Goal: Complete application form: Complete application form

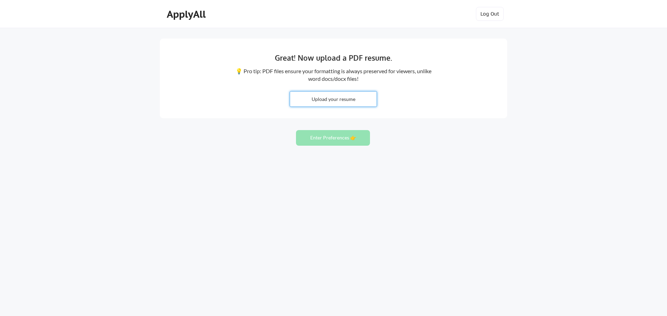
click at [324, 99] on input "file" at bounding box center [333, 99] width 86 height 15
type input "C:\fakepath\Mohammed Saleem Sekander_healthtech, SaaS, and D2C_B2C.pdf"
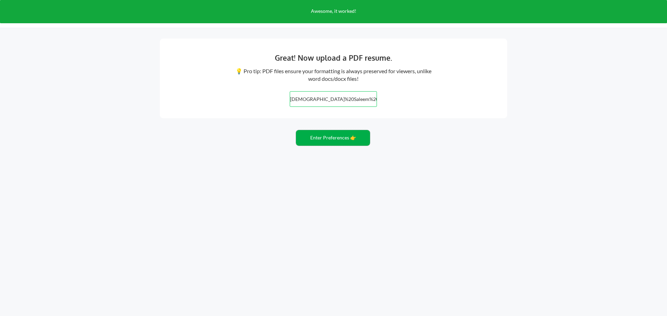
click at [330, 139] on button "Enter Preferences 👉" at bounding box center [333, 138] width 74 height 16
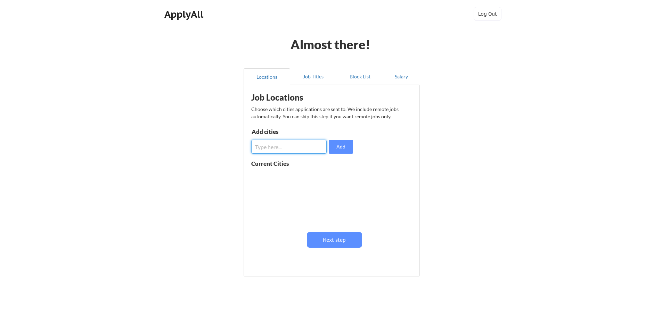
click at [293, 142] on input "input" at bounding box center [288, 147] width 75 height 14
type input "Bangalore"
click at [337, 145] on button "Add" at bounding box center [341, 147] width 24 height 14
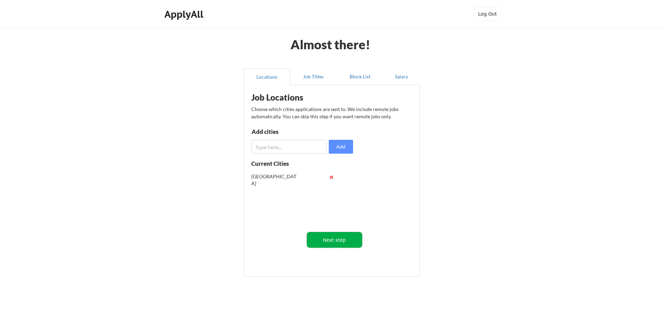
click at [338, 238] on button "Next step" at bounding box center [334, 240] width 55 height 16
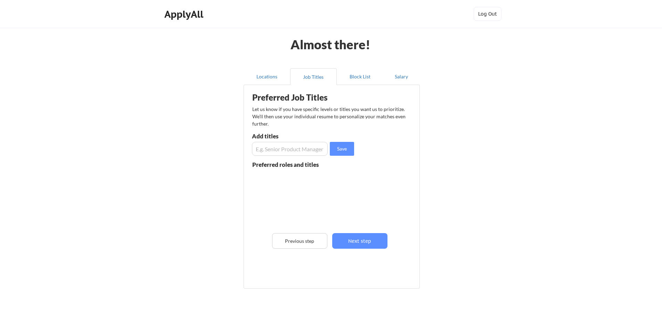
click at [280, 150] on input "input" at bounding box center [290, 149] width 76 height 14
type input "senior product managers"
click at [335, 152] on button "Save" at bounding box center [342, 149] width 24 height 14
click at [359, 242] on button "Next step" at bounding box center [359, 241] width 55 height 16
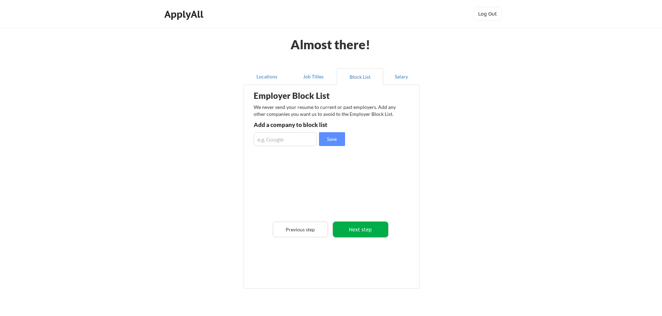
click at [360, 228] on button "Next step" at bounding box center [360, 230] width 55 height 16
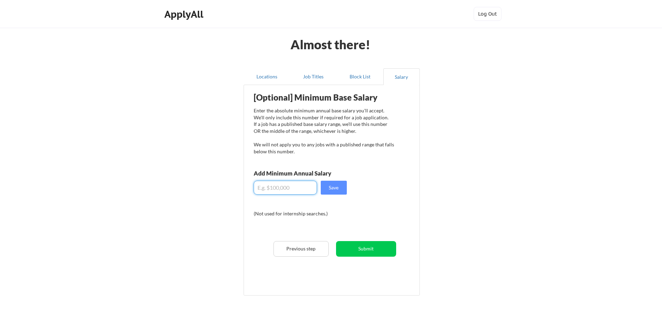
click at [279, 190] on input "input" at bounding box center [285, 188] width 63 height 14
type input "$2"
type input "$35,000"
click at [362, 252] on button "Submit" at bounding box center [366, 249] width 60 height 16
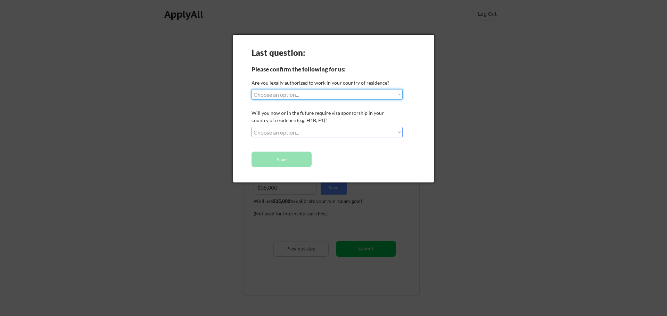
click at [289, 95] on select "Choose an option... Yes, I am a US Citizen Yes, I am a Canadian Citizen Yes, I …" at bounding box center [326, 94] width 151 height 10
select select ""no__i_am_not__yet__authorized""
click at [251, 89] on select "Choose an option... Yes, I am a US Citizen Yes, I am a Canadian Citizen Yes, I …" at bounding box center [326, 94] width 151 height 10
click at [309, 129] on select "Choose an option... No, I will not need sponsorship Yes, I will need sponsorship" at bounding box center [326, 132] width 151 height 10
select select ""yes__i_will_need_sponsorship""
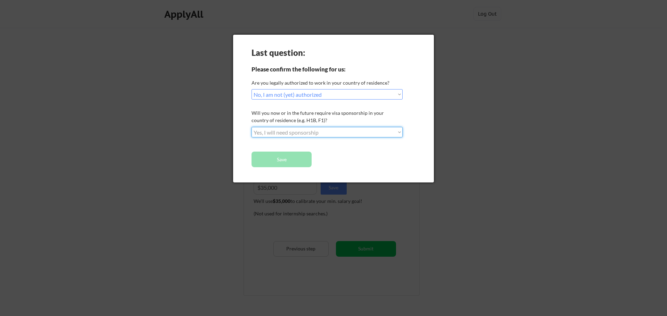
click at [251, 127] on select "Choose an option... No, I will not need sponsorship Yes, I will need sponsorship" at bounding box center [326, 132] width 151 height 10
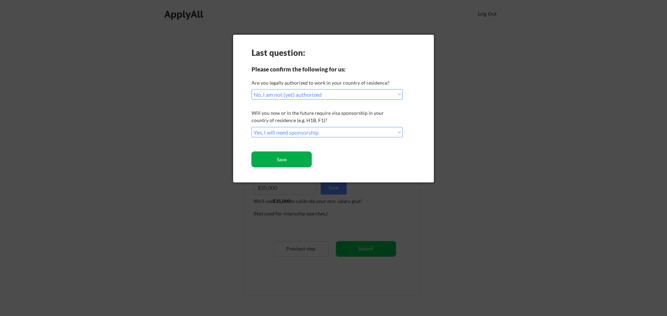
click at [301, 160] on button "Save" at bounding box center [281, 160] width 60 height 16
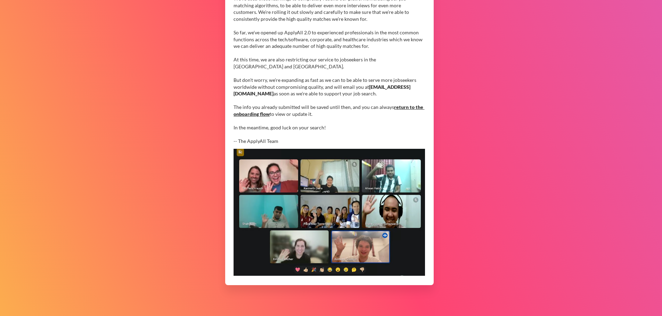
scroll to position [135, 0]
